Goal: Task Accomplishment & Management: Manage account settings

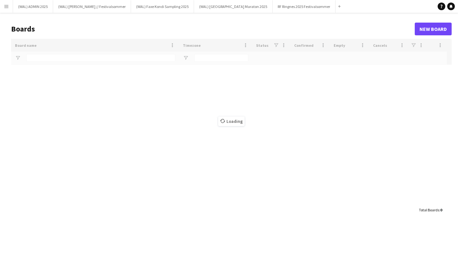
type input "*****"
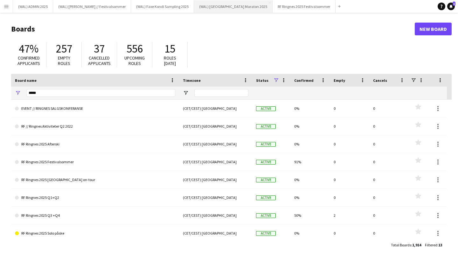
click at [220, 12] on button "(WAL) [GEOGRAPHIC_DATA] 2025 Close" at bounding box center [233, 6] width 79 height 12
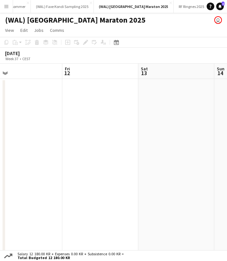
click at [5, 6] on app-icon "Menu" at bounding box center [6, 6] width 5 height 5
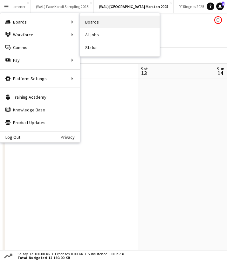
click at [88, 20] on link "Boards" at bounding box center [120, 22] width 80 height 13
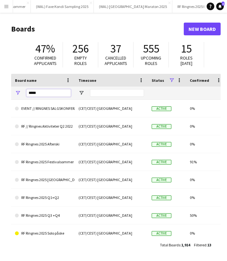
click at [53, 92] on input "*****" at bounding box center [48, 93] width 45 height 8
type input "*"
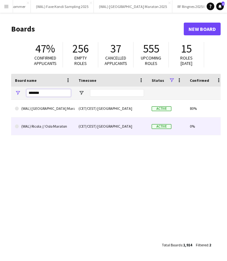
type input "*******"
click at [60, 123] on link "(WAL) Ricola // Oslo Maraton" at bounding box center [43, 126] width 56 height 18
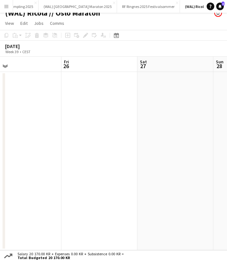
scroll to position [7, 0]
click at [60, 7] on button "(WAL) [GEOGRAPHIC_DATA] 2025 Close" at bounding box center [78, 6] width 79 height 12
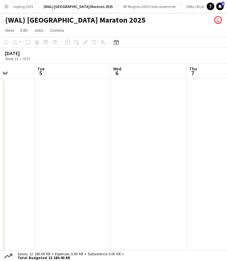
scroll to position [0, 162]
click at [4, 73] on app-icon "Expand/collapse" at bounding box center [5, 73] width 5 height 6
click at [5, 73] on app-icon "Expand/collapse" at bounding box center [5, 73] width 6 height 5
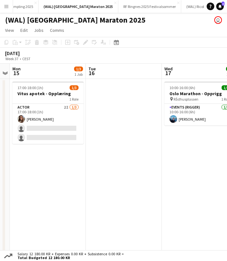
scroll to position [0, 210]
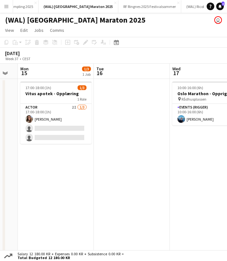
click at [4, 73] on app-icon "Expand/collapse" at bounding box center [5, 73] width 5 height 6
click at [4, 73] on app-icon "Expand/collapse" at bounding box center [5, 73] width 6 height 5
click at [7, 74] on app-icon "Expand/collapse" at bounding box center [5, 73] width 5 height 6
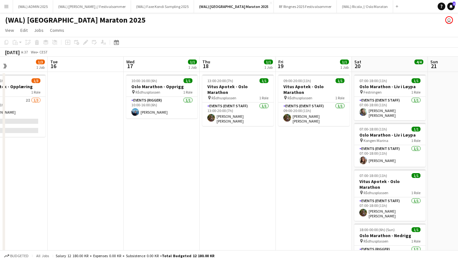
scroll to position [0, 262]
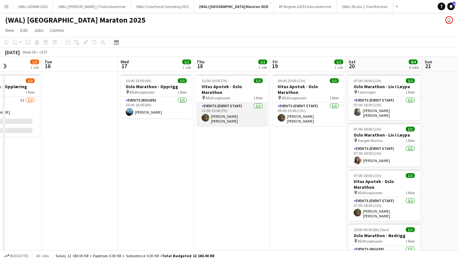
click at [232, 102] on app-card-role "Events (Event Staff) [DATE] 13:00-20:00 (7h) [PERSON_NAME] [PERSON_NAME]" at bounding box center [232, 114] width 71 height 24
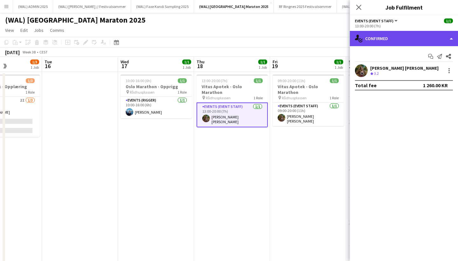
click at [375, 40] on div "single-neutral-actions-check-2 Confirmed" at bounding box center [404, 38] width 108 height 15
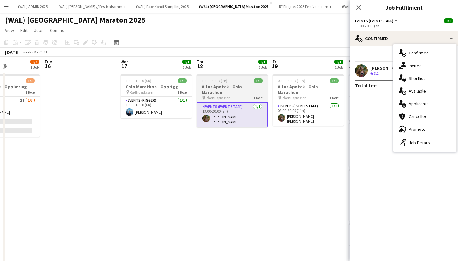
click at [223, 89] on h3 "Vitus Apotek - Oslo Marathon" at bounding box center [232, 89] width 71 height 11
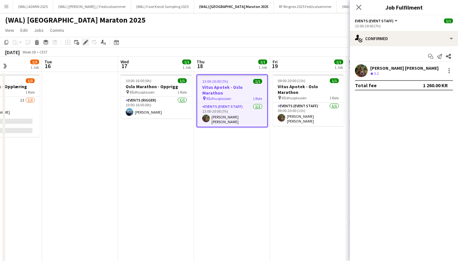
click at [86, 39] on div "Edit" at bounding box center [86, 43] width 8 height 8
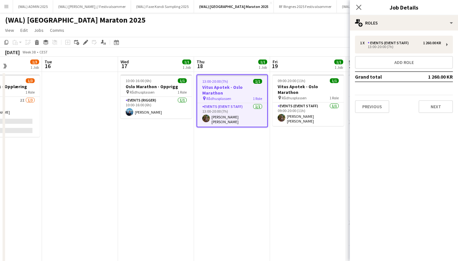
scroll to position [0, 0]
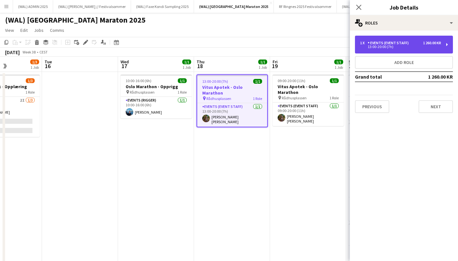
click at [406, 44] on div "Events (Event Staff)" at bounding box center [390, 43] width 44 height 4
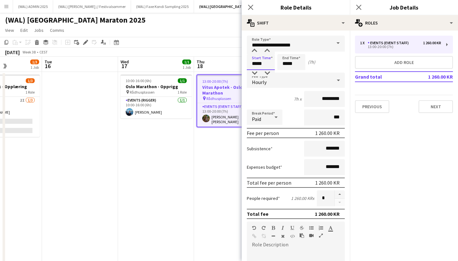
click at [254, 62] on input "*****" at bounding box center [261, 62] width 28 height 16
type input "*****"
click at [256, 72] on div at bounding box center [254, 73] width 13 height 6
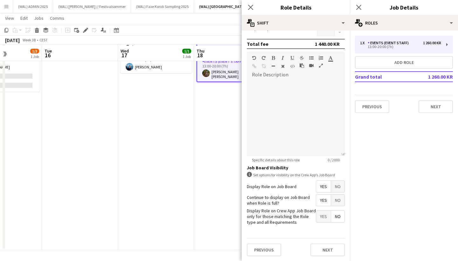
scroll to position [45, 0]
click at [318, 249] on button "Next" at bounding box center [328, 249] width 34 height 13
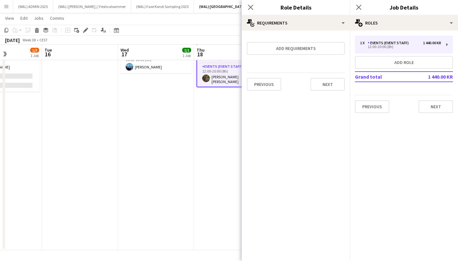
scroll to position [45, 0]
drag, startPoint x: 330, startPoint y: 173, endPoint x: 421, endPoint y: 106, distance: 113.5
click at [421, 106] on button "Next" at bounding box center [436, 106] width 34 height 13
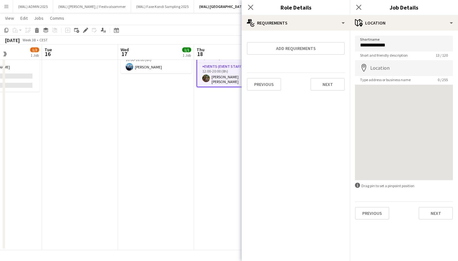
click at [431, 214] on button "Next" at bounding box center [436, 213] width 34 height 13
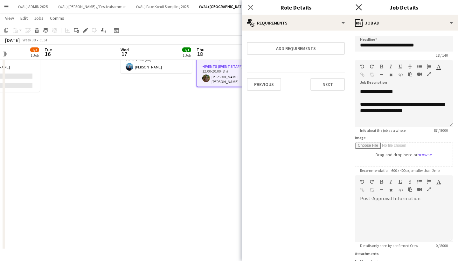
drag, startPoint x: 431, startPoint y: 214, endPoint x: 358, endPoint y: 6, distance: 220.2
click at [358, 6] on icon at bounding box center [359, 7] width 6 height 6
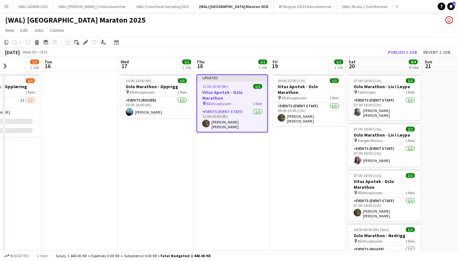
scroll to position [0, 0]
click at [296, 143] on app-date-cell "09:00-20:00 (11h) 1/1 Vitus Apotek - Oslo Marathon pin Rådhusplassen 1 Role Eve…" at bounding box center [308, 183] width 76 height 223
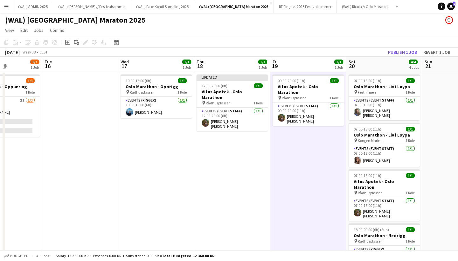
click at [255, 151] on app-date-cell "Updated 12:00-20:00 (8h) 1/1 Vitus Apotek - Oslo Marathon pin Rådhusplassen 1 R…" at bounding box center [232, 183] width 76 height 223
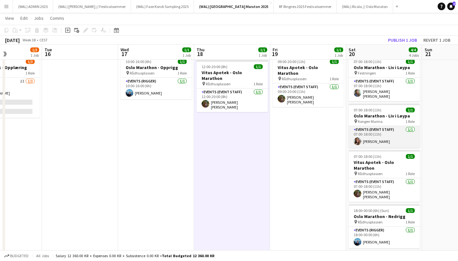
scroll to position [16, 0]
